Goal: Information Seeking & Learning: Learn about a topic

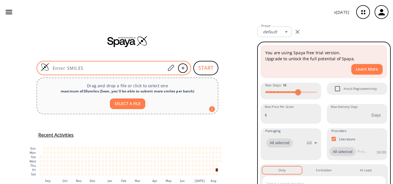
click at [75, 66] on input at bounding box center [107, 68] width 116 height 6
paste input "ClC(C1=CC(C([H])=O)=CC=C1)=O"
type input "ClC(C1=CC(C([H])=O)=CC=C1)=O"
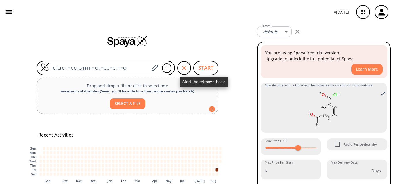
click at [205, 69] on button "START" at bounding box center [205, 68] width 25 height 14
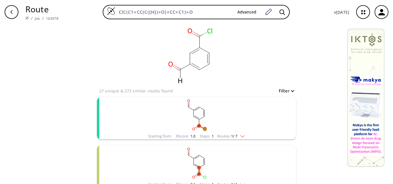
click at [214, 128] on rect "clusters" at bounding box center [197, 115] width 150 height 36
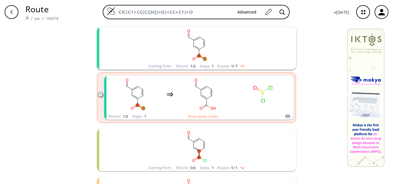
scroll to position [115, 0]
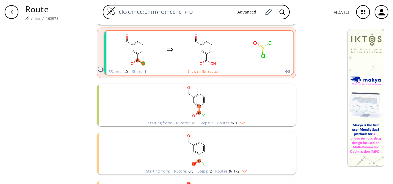
click at [228, 62] on rect "clusters" at bounding box center [205, 50] width 52 height 36
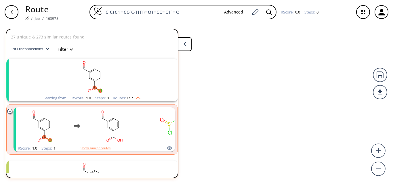
scroll to position [13, 0]
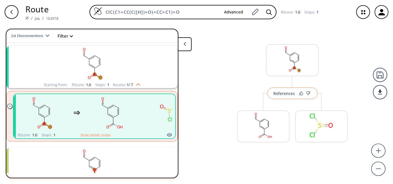
click at [286, 95] on div "References" at bounding box center [284, 94] width 22 height 4
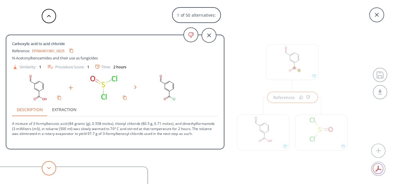
click at [43, 169] on button at bounding box center [49, 168] width 14 height 14
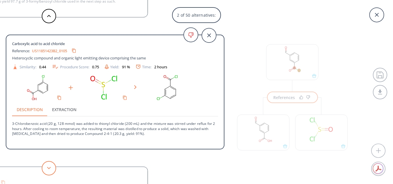
click at [50, 168] on polygon at bounding box center [49, 168] width 4 height 2
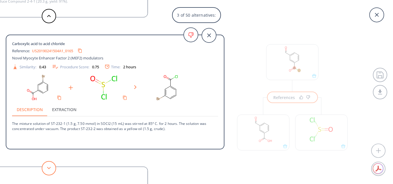
click at [50, 168] on polygon at bounding box center [49, 168] width 4 height 2
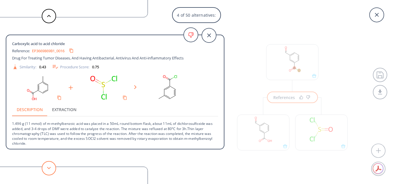
click at [50, 168] on polygon at bounding box center [49, 168] width 4 height 2
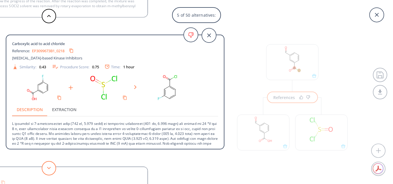
click at [50, 168] on polygon at bounding box center [49, 168] width 4 height 2
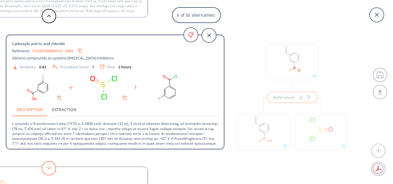
click at [50, 168] on polygon at bounding box center [49, 168] width 4 height 2
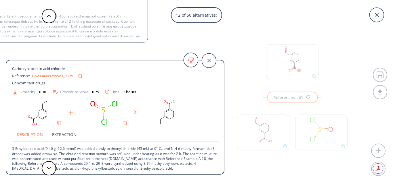
scroll to position [29, 0]
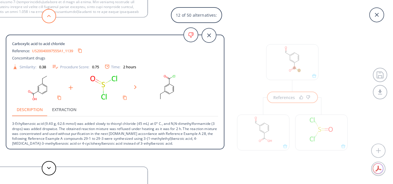
click at [52, 12] on button at bounding box center [49, 16] width 14 height 14
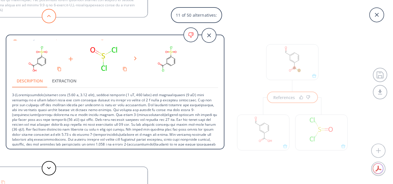
click at [51, 14] on button at bounding box center [49, 16] width 14 height 14
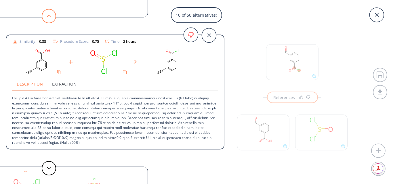
click at [51, 14] on button at bounding box center [49, 16] width 14 height 14
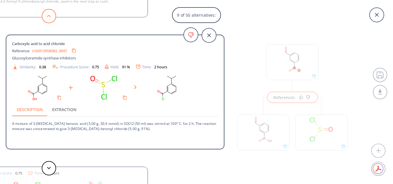
click at [51, 14] on button at bounding box center [49, 16] width 14 height 14
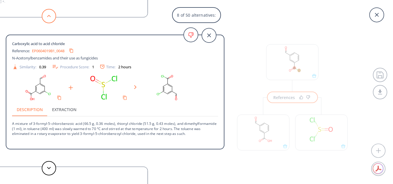
click at [51, 14] on button at bounding box center [49, 16] width 14 height 14
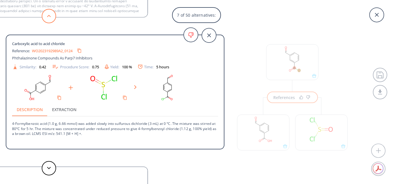
click at [51, 14] on button at bounding box center [49, 16] width 14 height 14
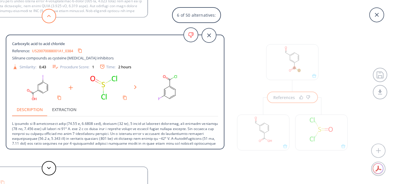
click at [51, 14] on button at bounding box center [49, 16] width 14 height 14
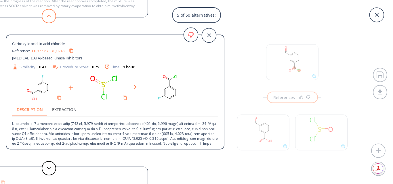
click at [51, 14] on button at bounding box center [49, 16] width 14 height 14
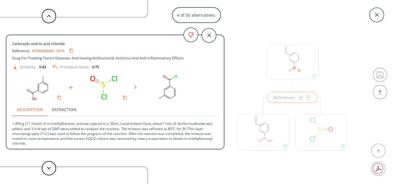
scroll to position [1, 0]
click at [49, 17] on button at bounding box center [49, 16] width 14 height 14
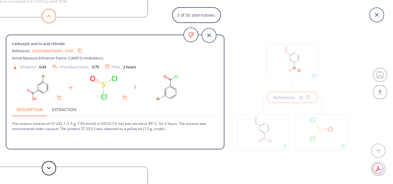
click at [52, 18] on button at bounding box center [49, 16] width 14 height 14
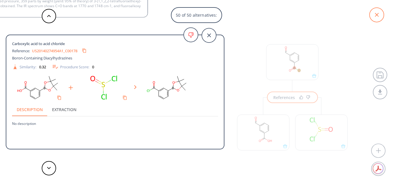
click at [375, 16] on icon at bounding box center [376, 15] width 14 height 14
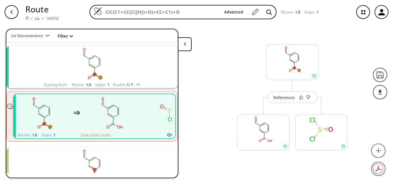
drag, startPoint x: 107, startPoint y: 12, endPoint x: 0, endPoint y: 12, distance: 106.7
click at [0, 12] on div "Route / Job / 163978 ClC(C1=CC(C([H])=O)=CC=C1)=O Advanced RScore : 1.0 Steps :…" at bounding box center [196, 12] width 393 height 24
paste input "O=CC1=CC(C(NCCN(C)C)=O)=CC=C1"
type input "O=CC1=CC(C(NCCN(C)C)=O)=CC=C1"
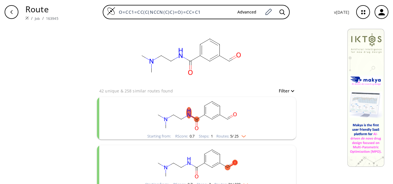
click at [203, 125] on rect "clusters" at bounding box center [197, 115] width 150 height 36
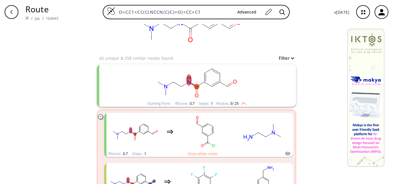
scroll to position [58, 0]
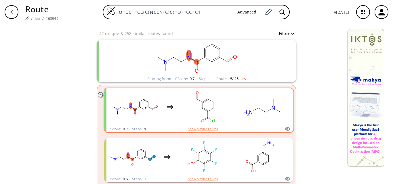
click at [241, 121] on rect "clusters" at bounding box center [263, 107] width 52 height 36
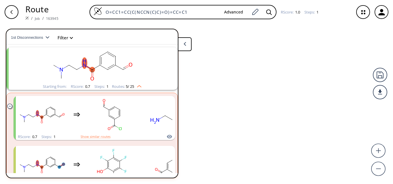
scroll to position [13, 0]
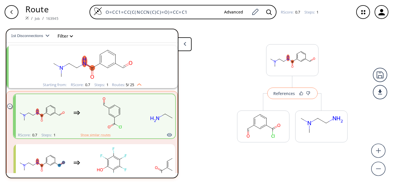
click at [285, 96] on button "References" at bounding box center [292, 94] width 50 height 12
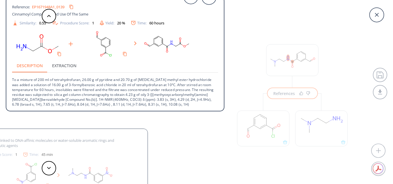
scroll to position [0, 0]
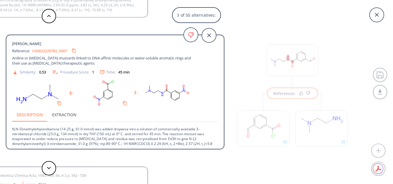
click at [52, 53] on link "US08222297B2_0407" at bounding box center [49, 51] width 35 height 4
drag, startPoint x: 196, startPoint y: 129, endPoint x: 47, endPoint y: 135, distance: 149.1
click at [47, 135] on p "N,N-Dimethylethylendiamine (14.25 g, 61.0 mmol) was added dropwise into a solut…" at bounding box center [115, 141] width 206 height 39
copy p "3-nitrobenzoyl chloride"
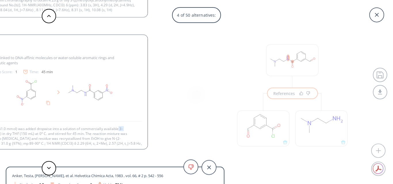
scroll to position [16, 0]
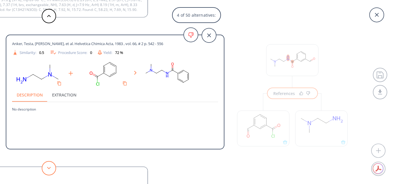
click at [50, 169] on icon at bounding box center [49, 168] width 4 height 3
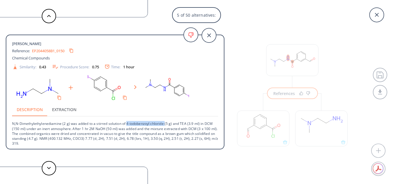
drag, startPoint x: 127, startPoint y: 123, endPoint x: 165, endPoint y: 125, distance: 38.9
click at [165, 125] on p "N,N-Dimethylethylenediamine (2 g) was added to a stirred solution of 4-iodobenz…" at bounding box center [115, 131] width 206 height 29
copy p "4-iodobenzoyl chloride"
click at [53, 170] on button at bounding box center [49, 168] width 14 height 14
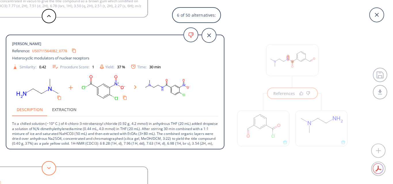
click at [47, 170] on button at bounding box center [49, 168] width 14 height 14
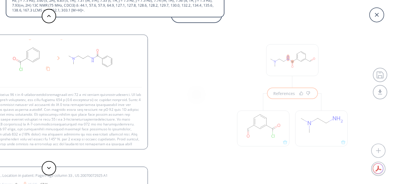
scroll to position [0, 0]
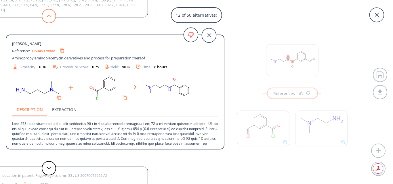
click at [52, 12] on button at bounding box center [49, 16] width 14 height 14
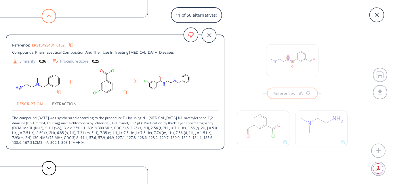
click at [52, 12] on button at bounding box center [49, 16] width 14 height 14
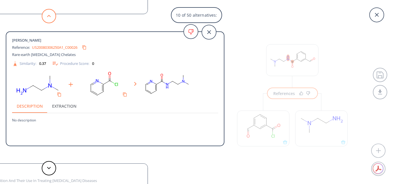
click at [52, 12] on button at bounding box center [49, 16] width 14 height 14
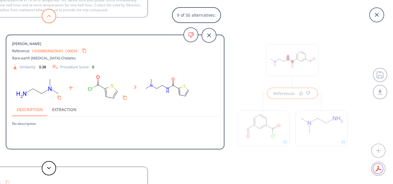
click at [52, 12] on button at bounding box center [49, 16] width 14 height 14
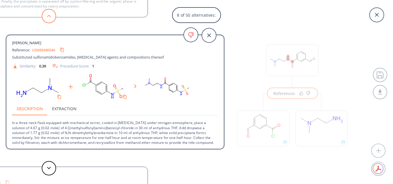
click at [52, 12] on button at bounding box center [49, 16] width 14 height 14
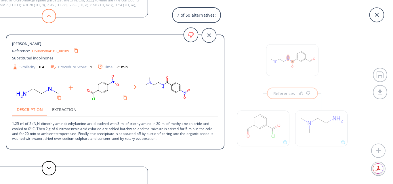
click at [52, 12] on button at bounding box center [49, 16] width 14 height 14
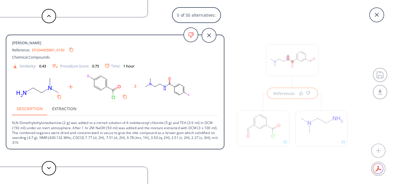
click at [239, 70] on div "5 of 50 alternatives: Amide [PERSON_NAME] Reference: EP1671961A1_0132 Cinnamoyl…" at bounding box center [196, 92] width 393 height 184
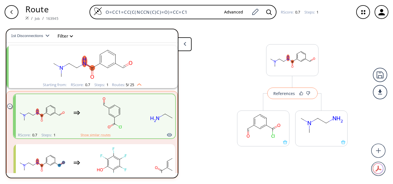
click at [284, 98] on button "References" at bounding box center [292, 94] width 50 height 12
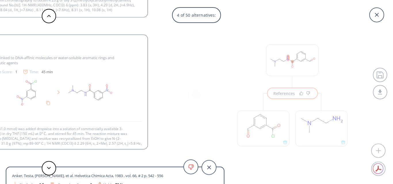
scroll to position [16, 0]
